Goal: Task Accomplishment & Management: Use online tool/utility

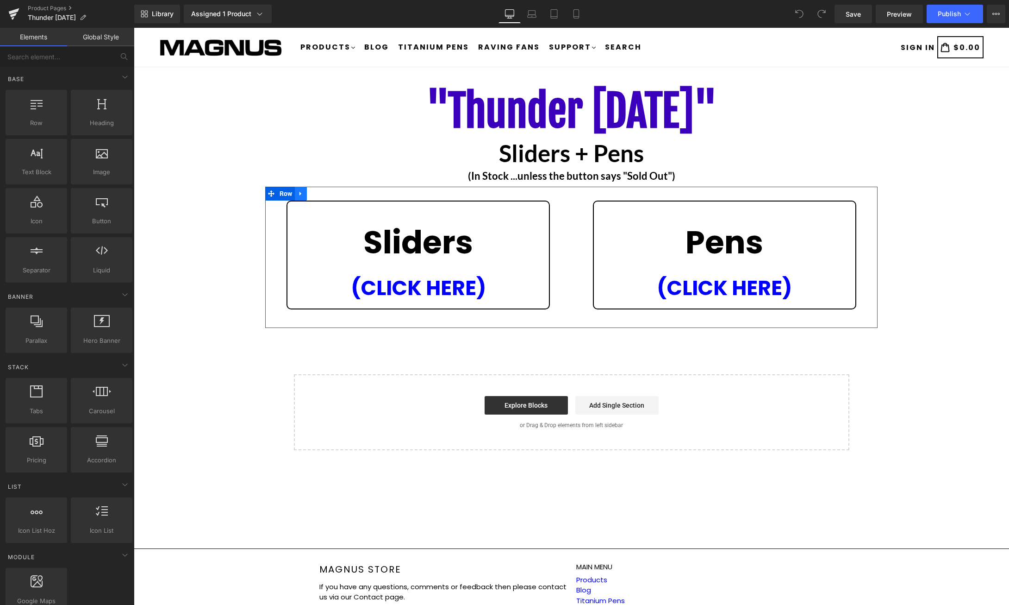
click at [303, 195] on icon at bounding box center [301, 193] width 6 height 7
click at [325, 194] on icon at bounding box center [325, 193] width 6 height 6
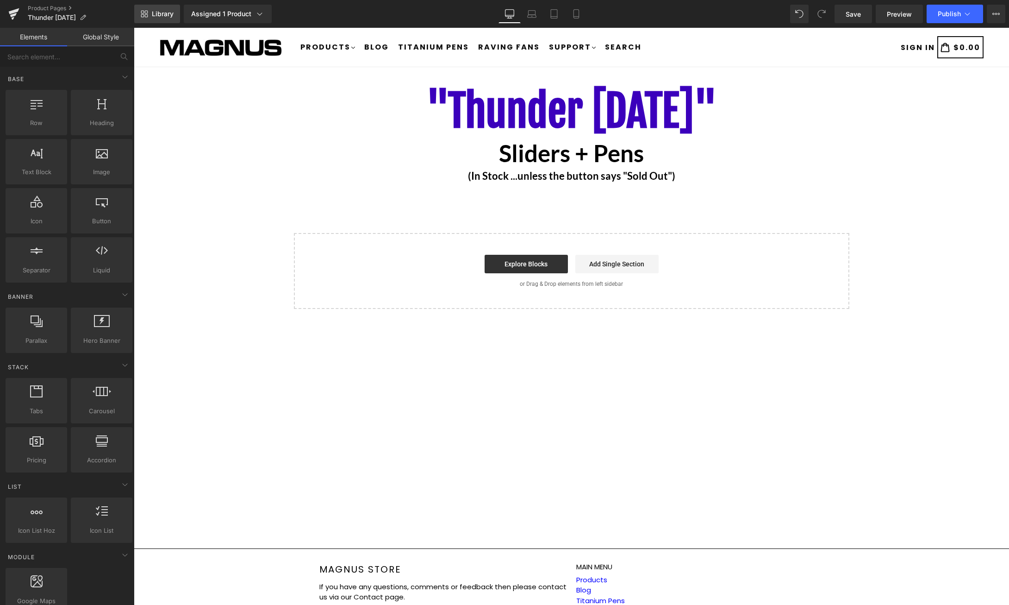
click at [165, 14] on span "Library" at bounding box center [163, 14] width 22 height 8
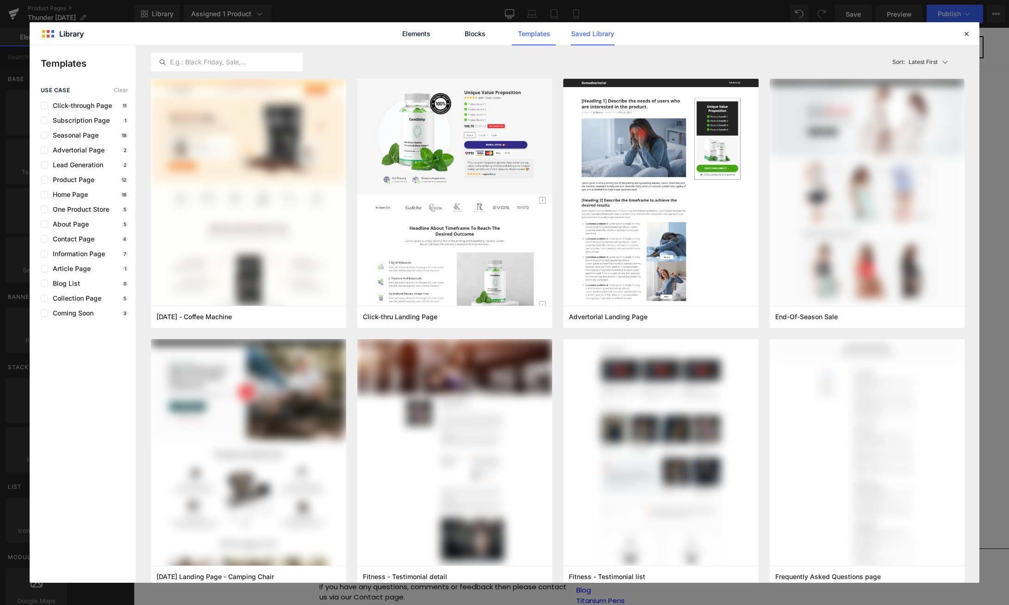
click at [593, 30] on link "Saved Library" at bounding box center [593, 33] width 44 height 23
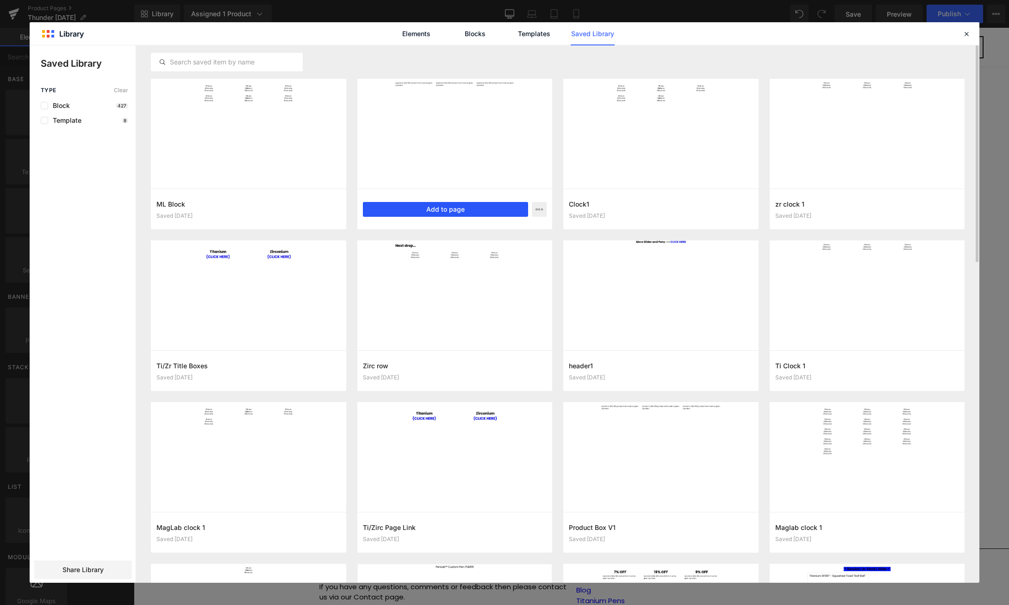
click at [456, 211] on button "Add to page" at bounding box center [446, 209] width 166 height 15
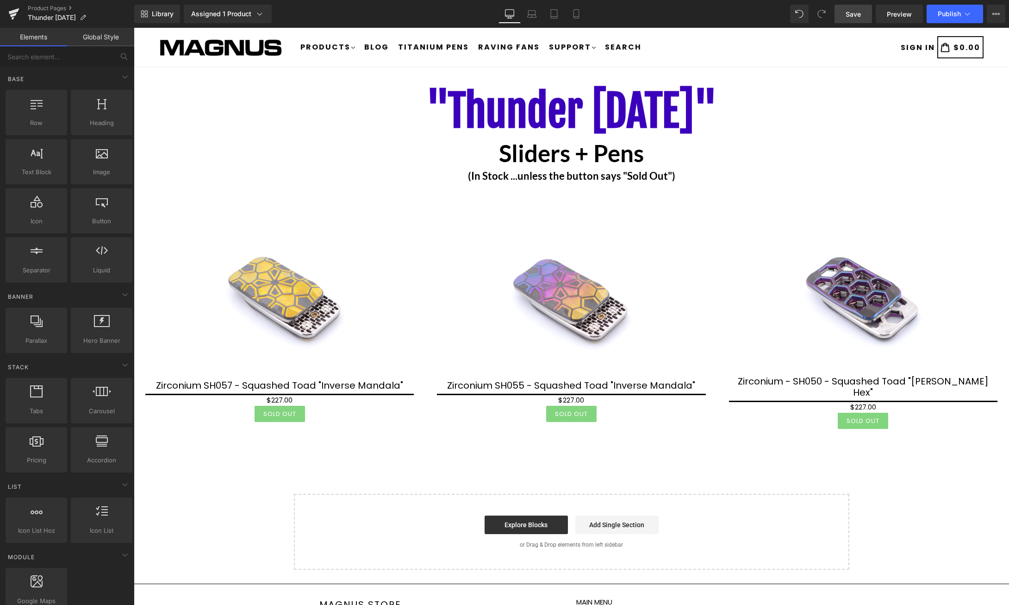
click at [857, 10] on span "Save" at bounding box center [853, 14] width 15 height 10
click at [164, 18] on span "Library" at bounding box center [163, 14] width 22 height 8
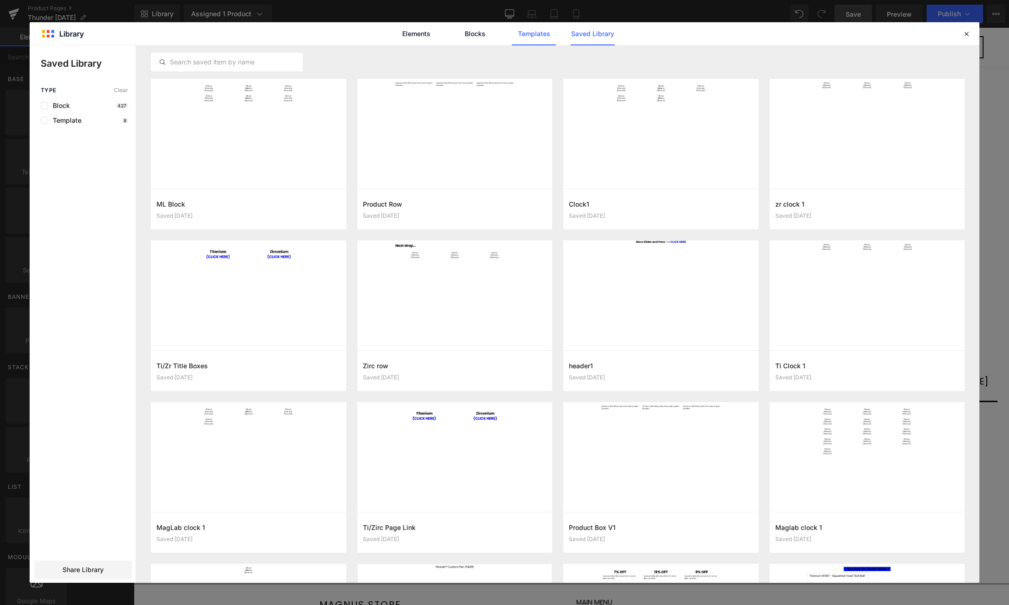
drag, startPoint x: 558, startPoint y: 30, endPoint x: 545, endPoint y: 31, distance: 13.0
click at [557, 30] on div "Elements Blocks Templates Saved Library" at bounding box center [504, 33] width 235 height 23
click at [544, 31] on link "Templates" at bounding box center [534, 33] width 44 height 23
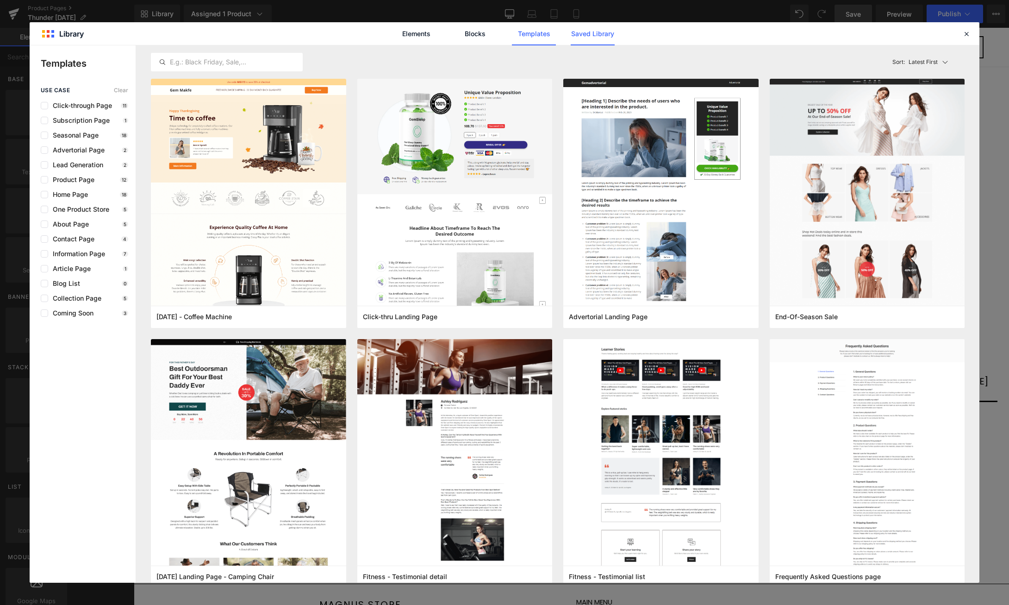
click at [585, 34] on link "Saved Library" at bounding box center [593, 33] width 44 height 23
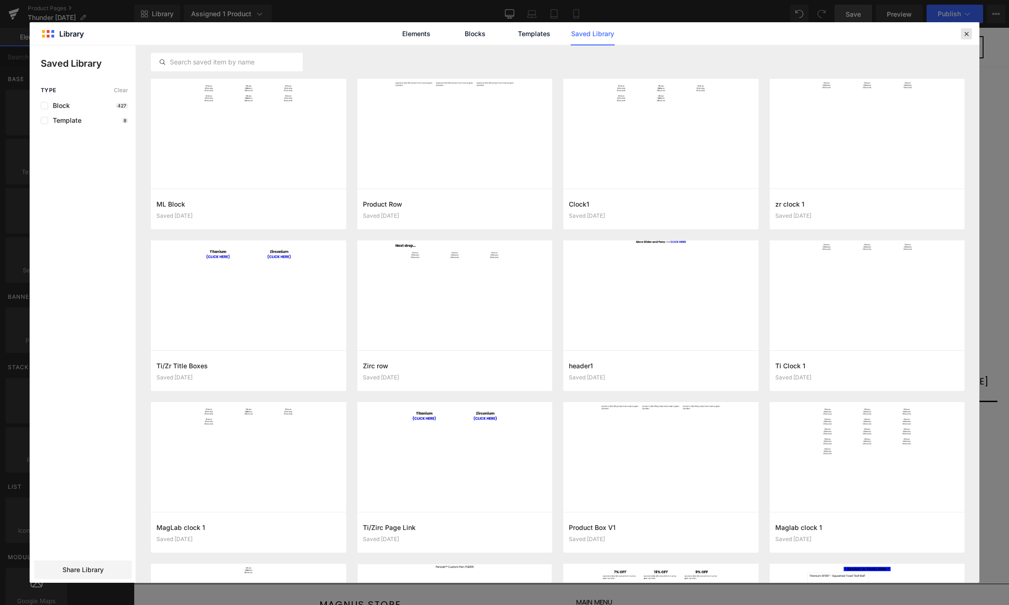
click at [964, 32] on icon at bounding box center [967, 34] width 8 height 8
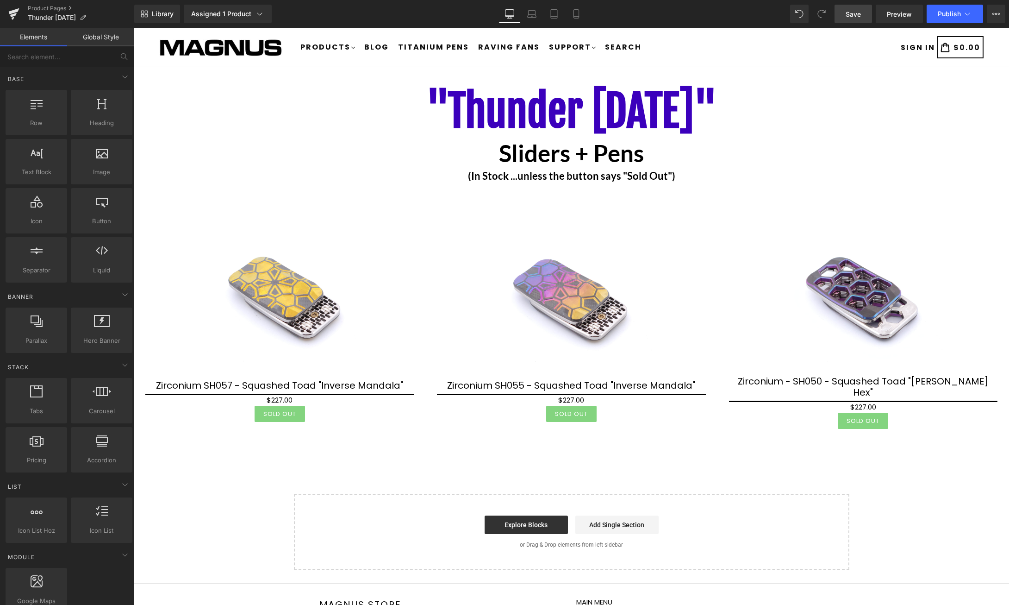
click at [852, 13] on span "Save" at bounding box center [853, 14] width 15 height 10
